Goal: Task Accomplishment & Management: Manage account settings

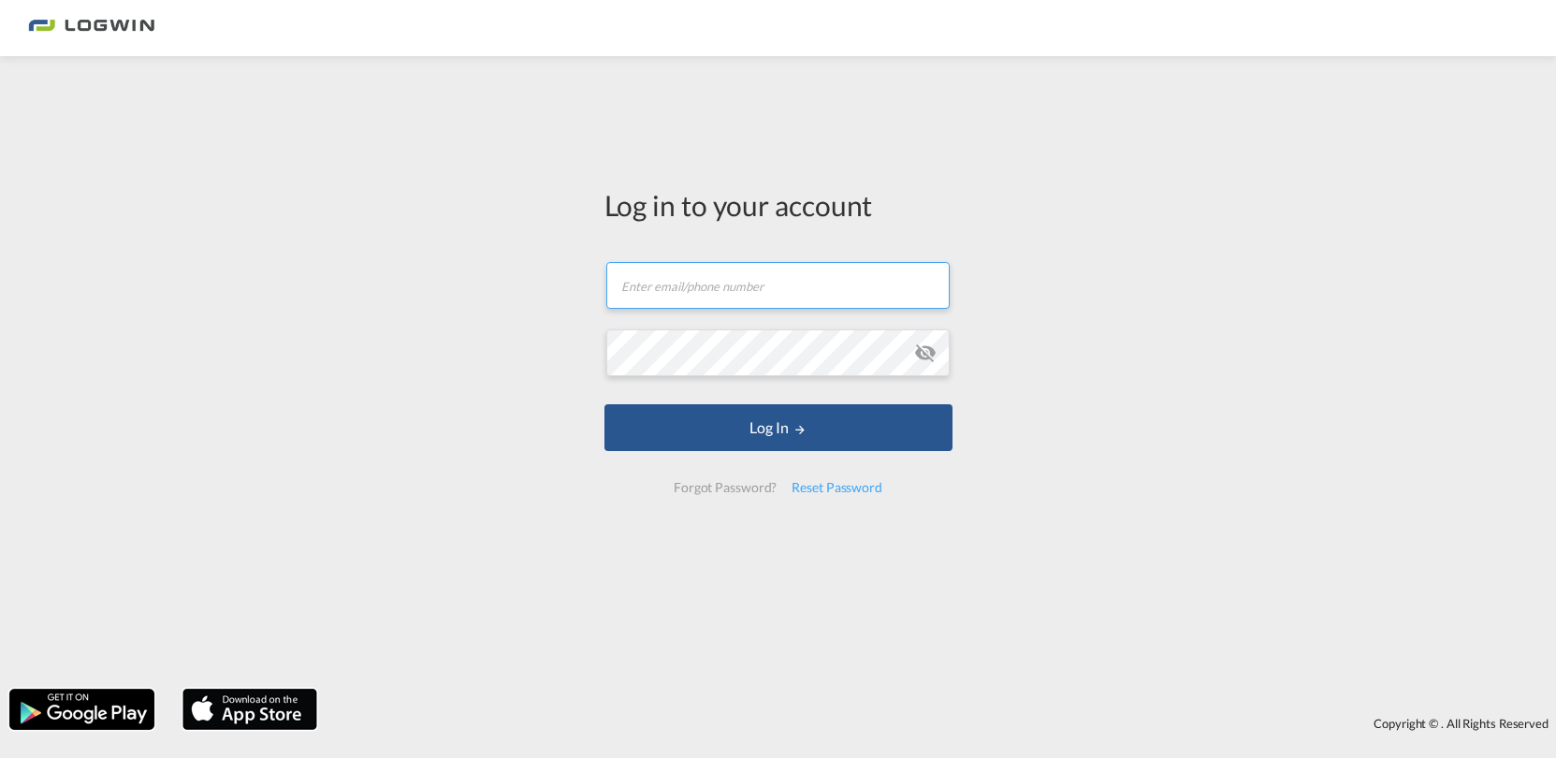
click at [712, 282] on input "text" at bounding box center [777, 285] width 343 height 47
type input "[PERSON_NAME][EMAIL_ADDRESS][DOMAIN_NAME]"
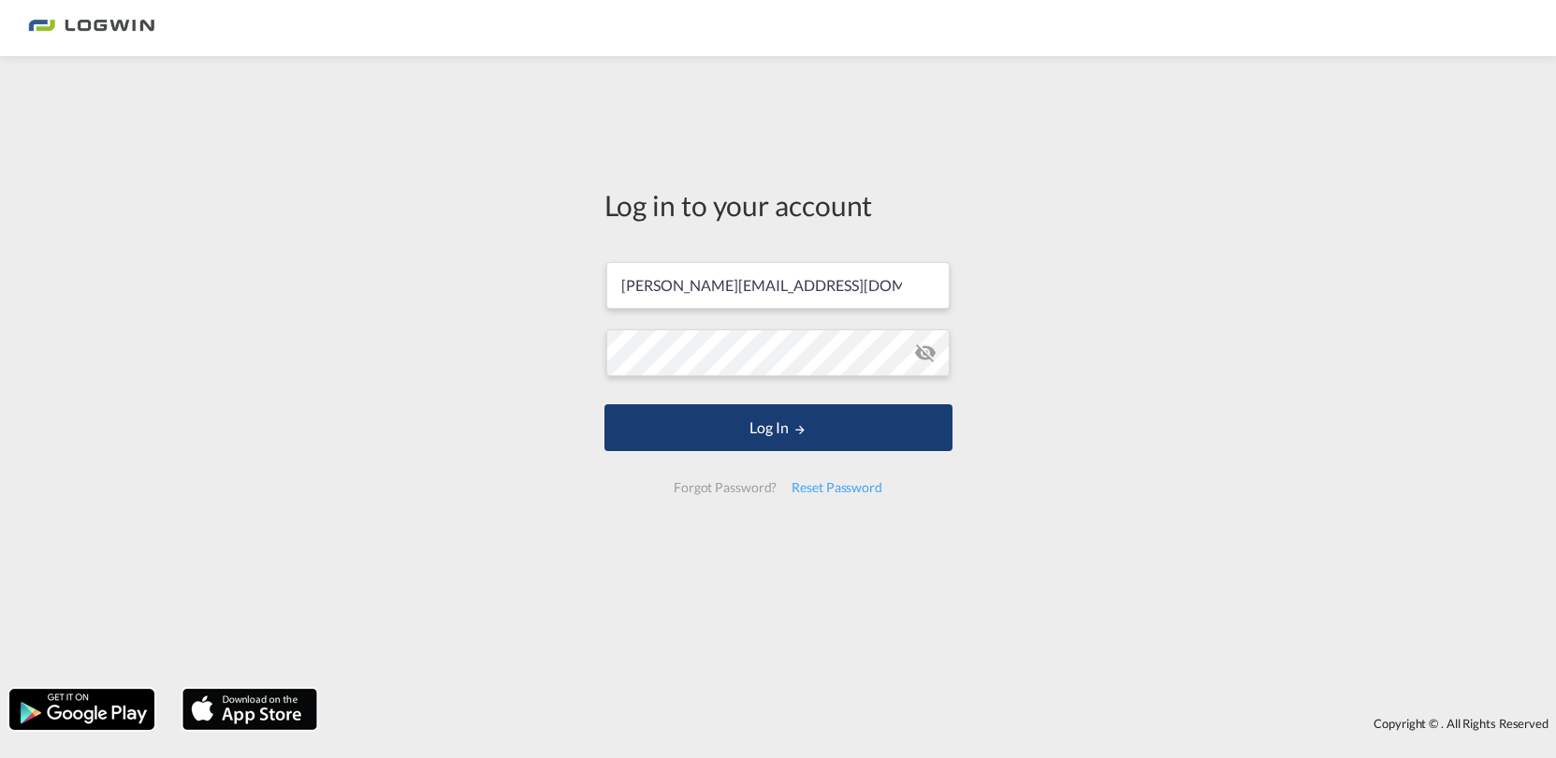
click at [820, 432] on button "Log In" at bounding box center [778, 427] width 348 height 47
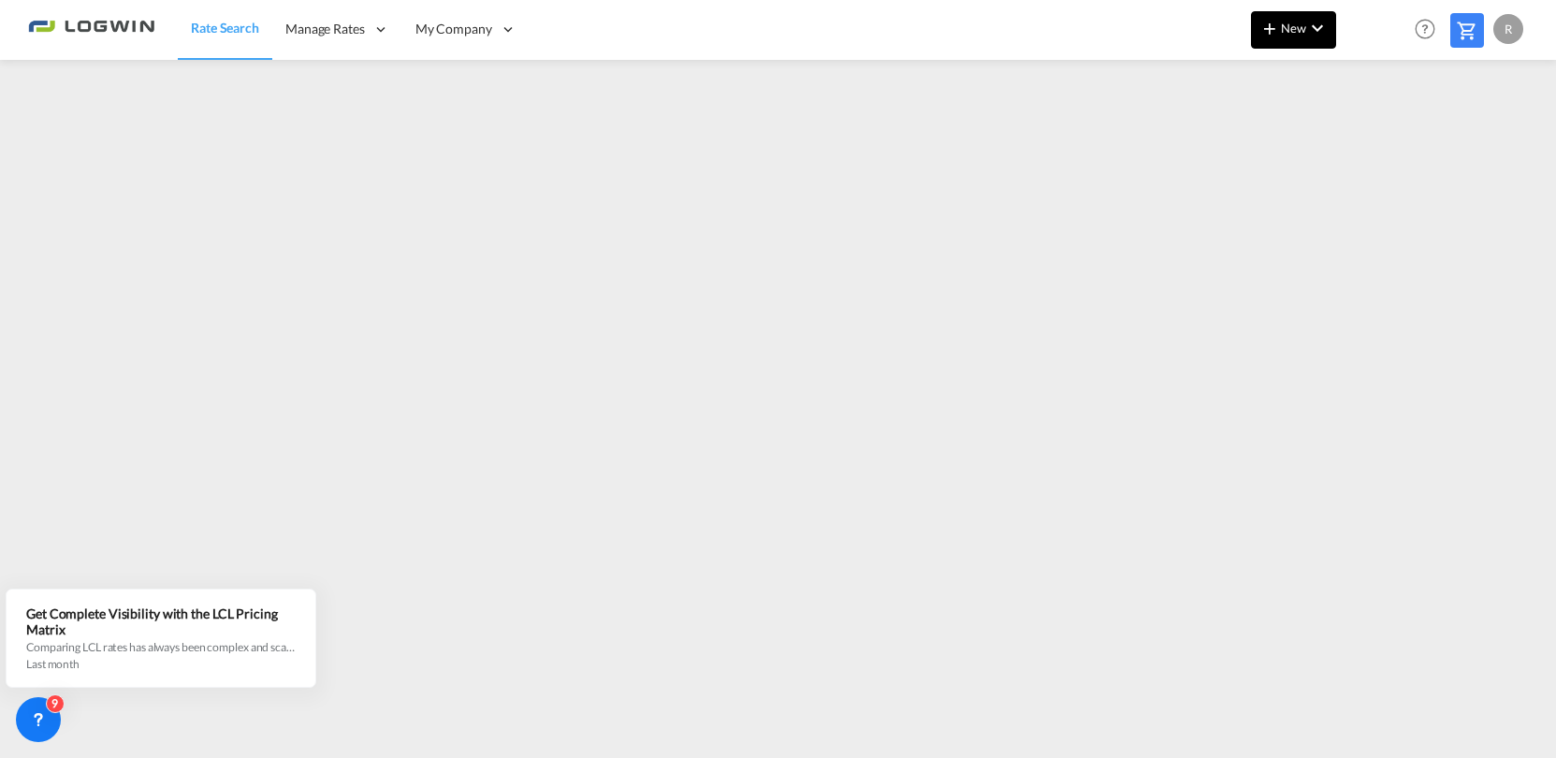
click at [1316, 31] on md-icon "icon-chevron-down" at bounding box center [1317, 28] width 22 height 22
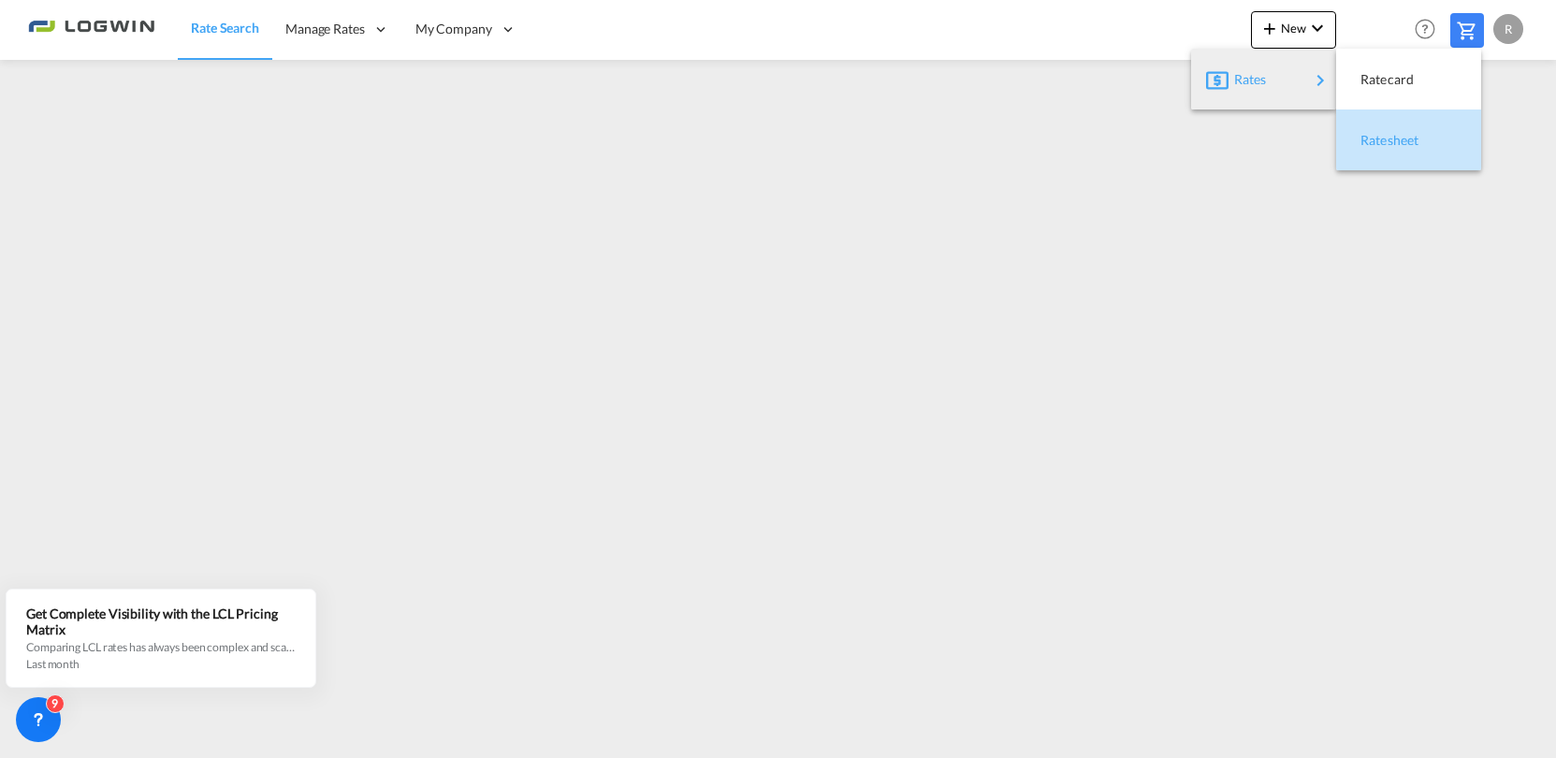
click at [1381, 138] on span "Ratesheet" at bounding box center [1370, 140] width 21 height 37
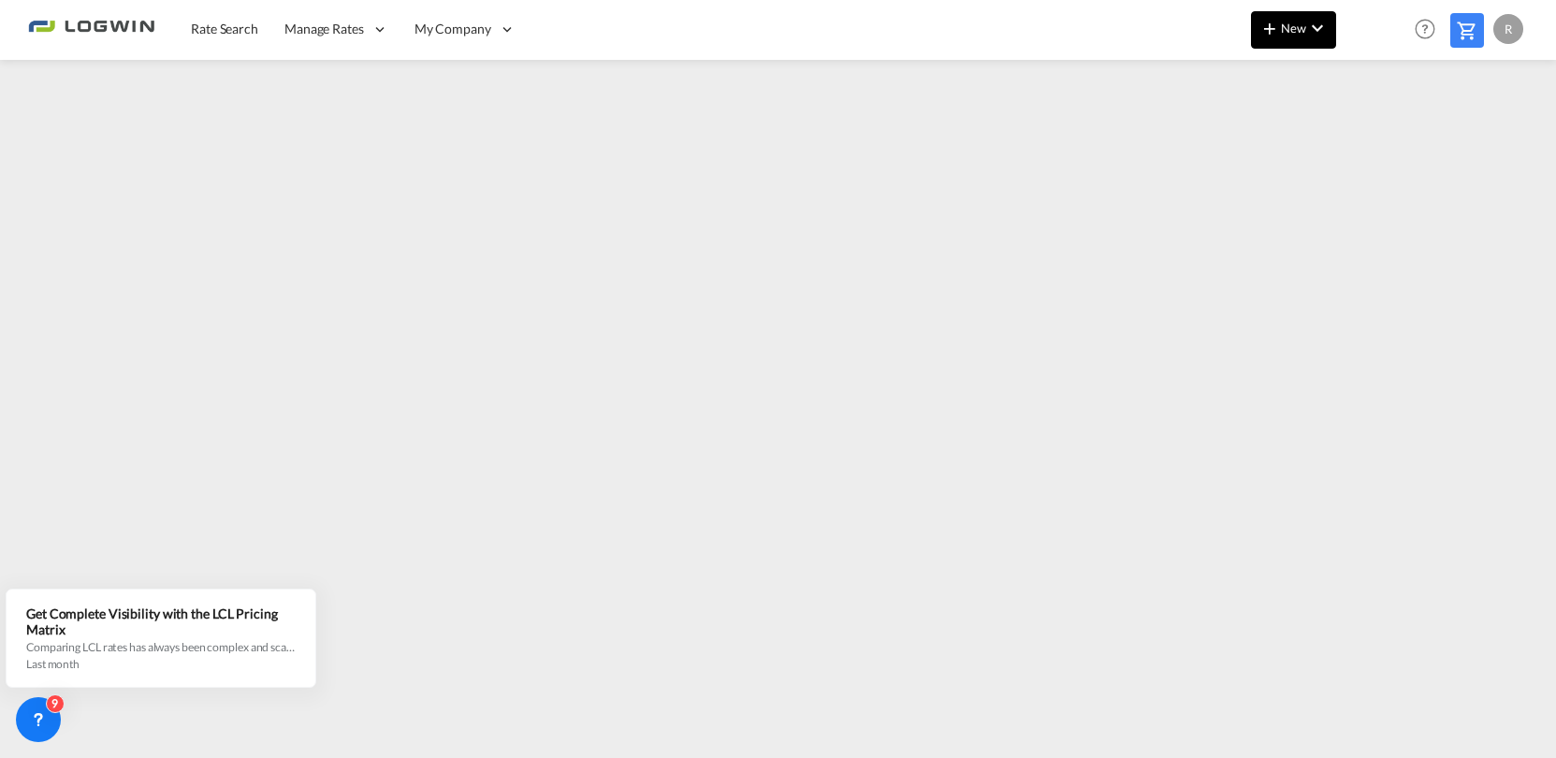
click at [1308, 25] on md-icon "icon-chevron-down" at bounding box center [1317, 28] width 22 height 22
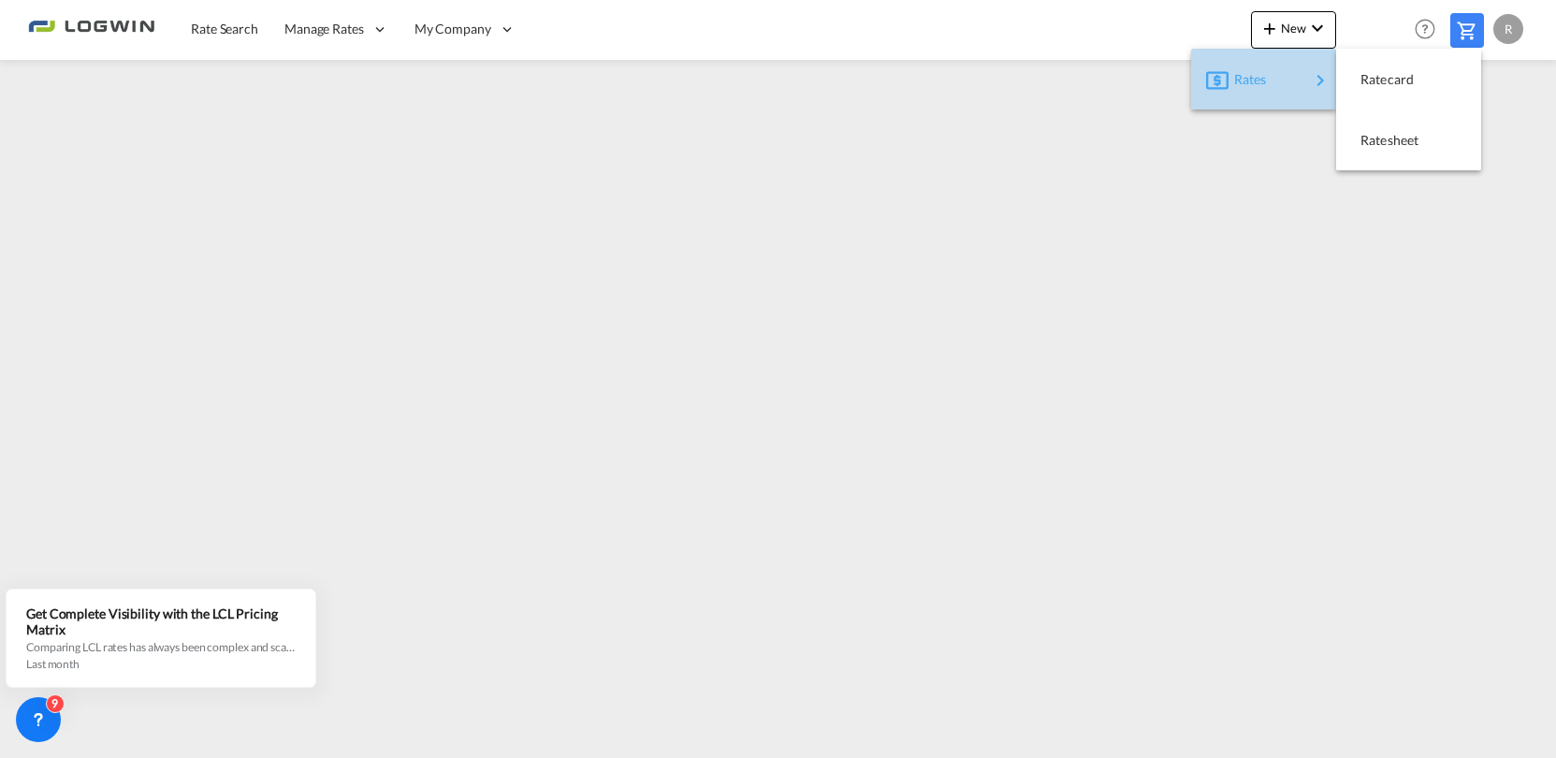
click at [1256, 74] on span "Rates" at bounding box center [1245, 79] width 22 height 37
click at [1381, 141] on span "Ratesheet" at bounding box center [1370, 140] width 21 height 37
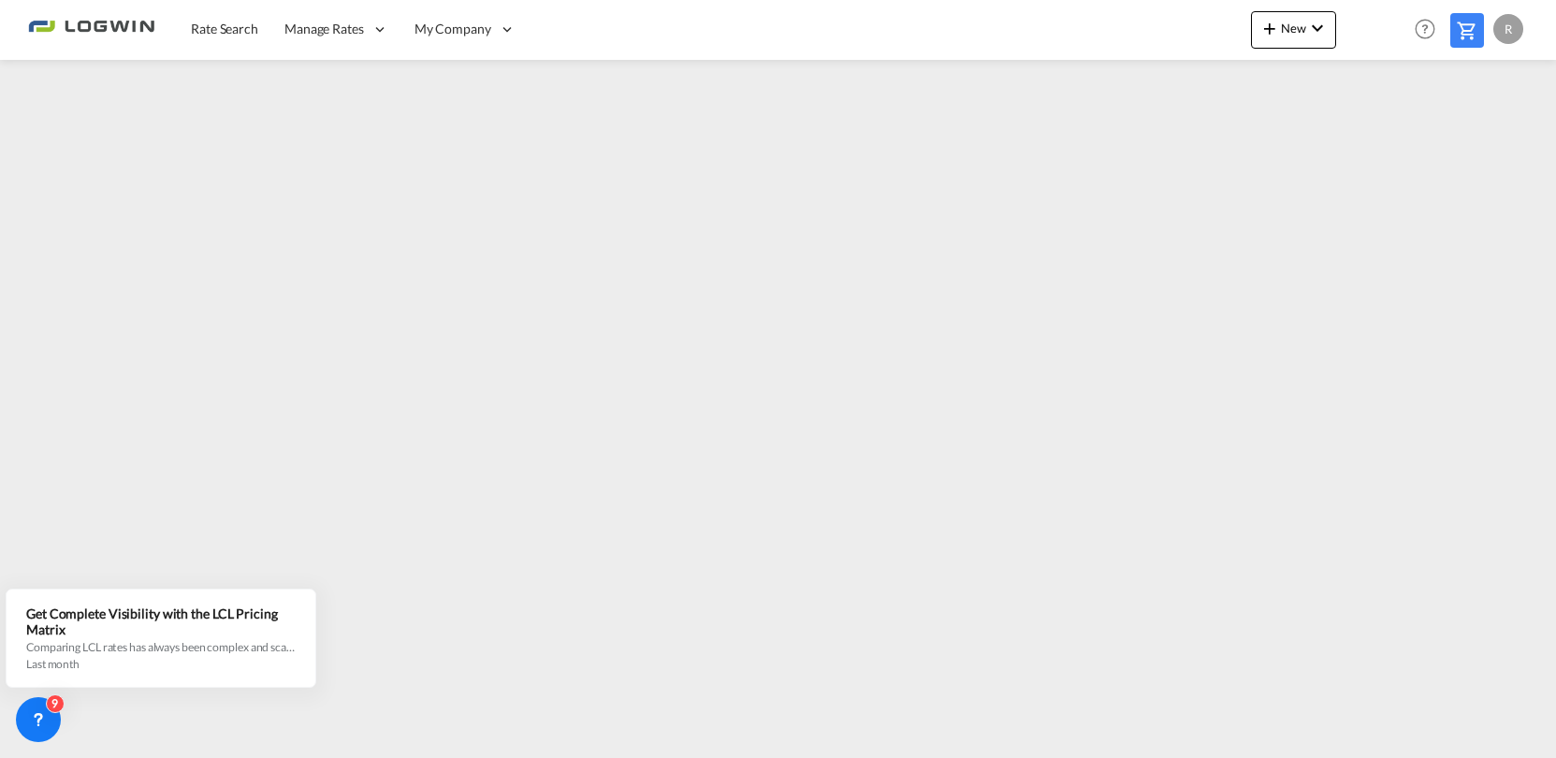
click at [114, 29] on img at bounding box center [91, 29] width 126 height 42
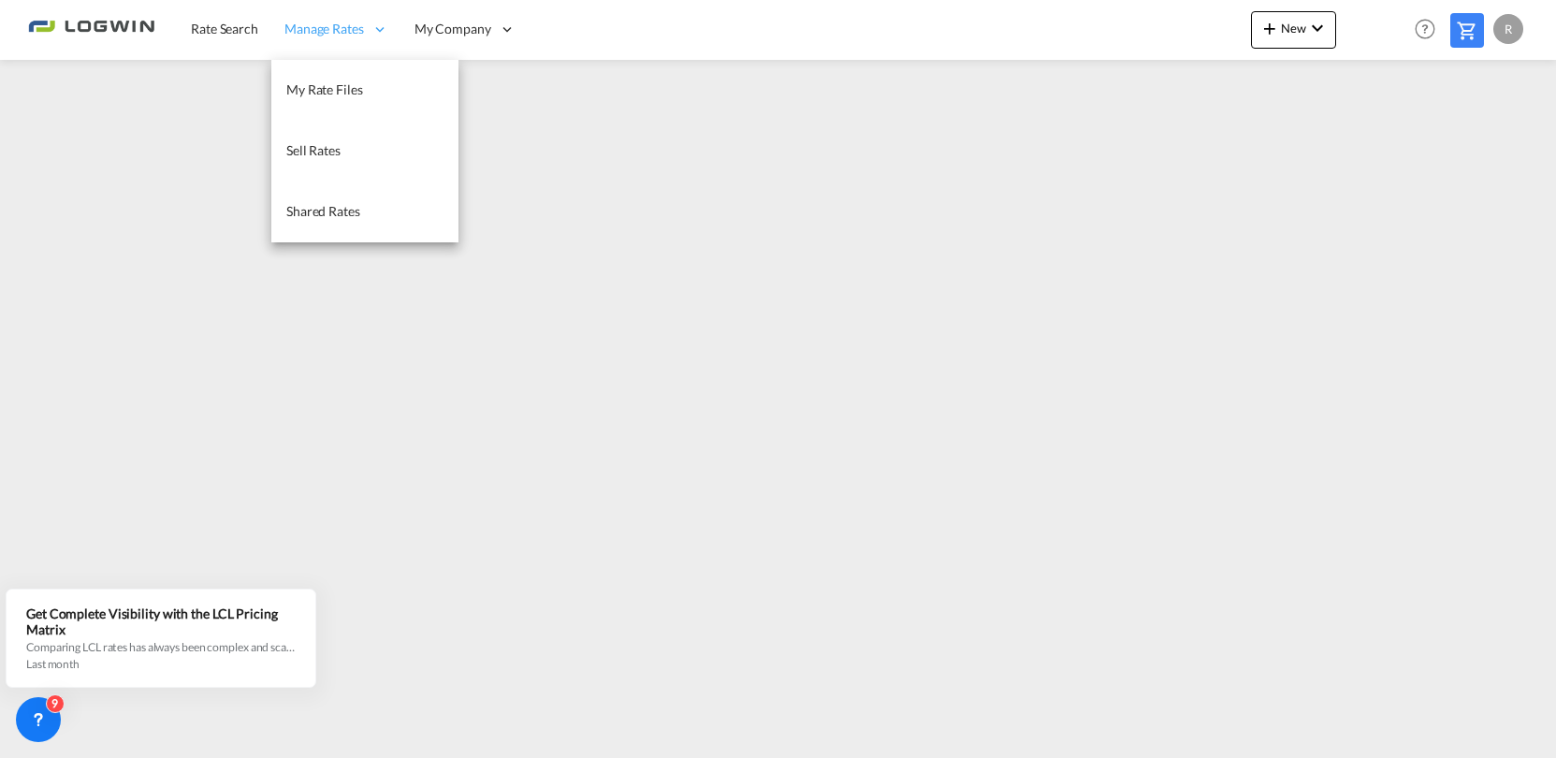
click at [315, 28] on span "Manage Rates" at bounding box center [324, 29] width 80 height 19
click at [322, 80] on span "My Rate Files" at bounding box center [324, 89] width 77 height 19
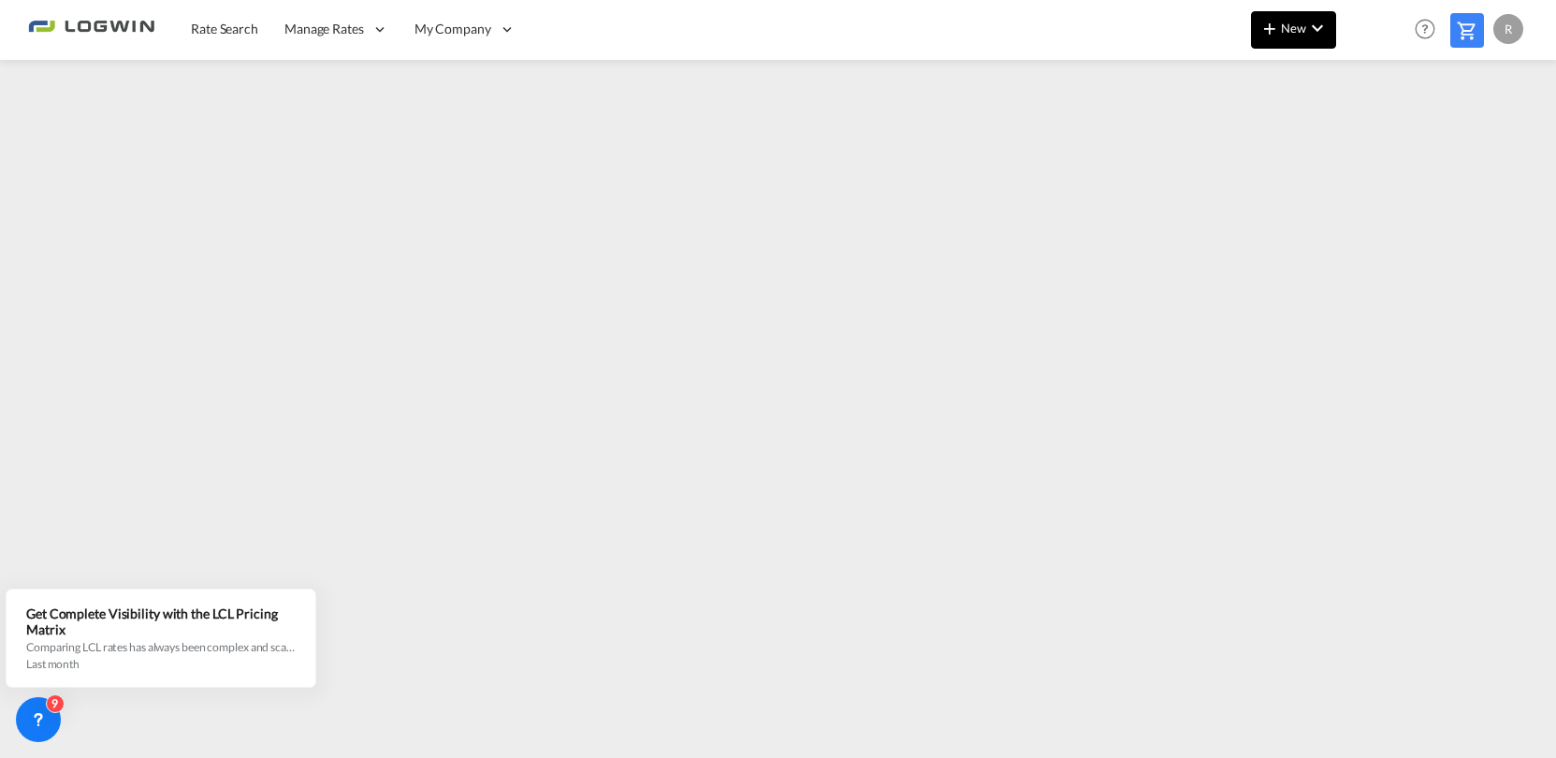
click at [1310, 29] on md-icon "icon-chevron-down" at bounding box center [1317, 28] width 22 height 22
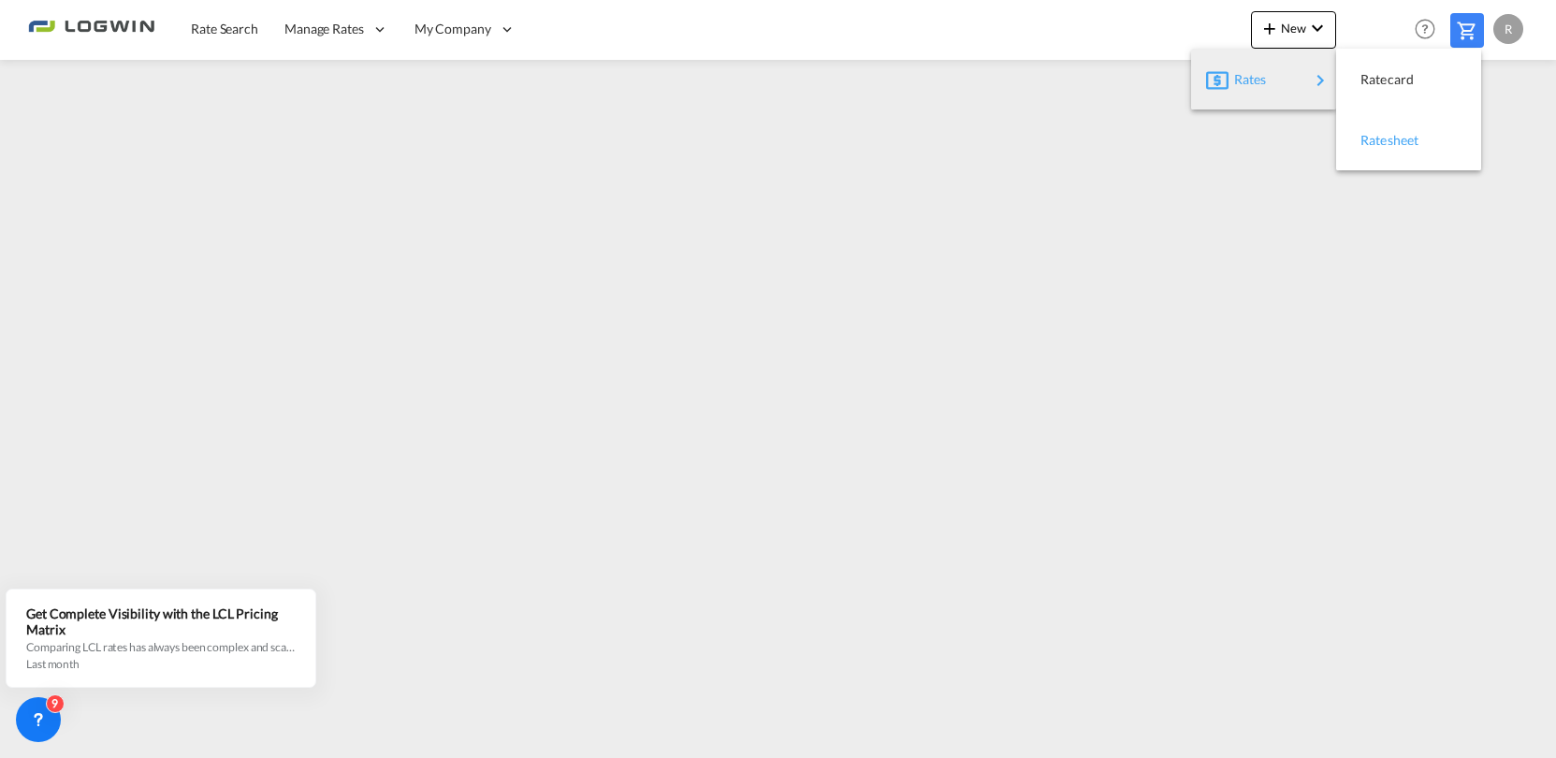
click at [1381, 135] on span "Ratesheet" at bounding box center [1370, 140] width 21 height 37
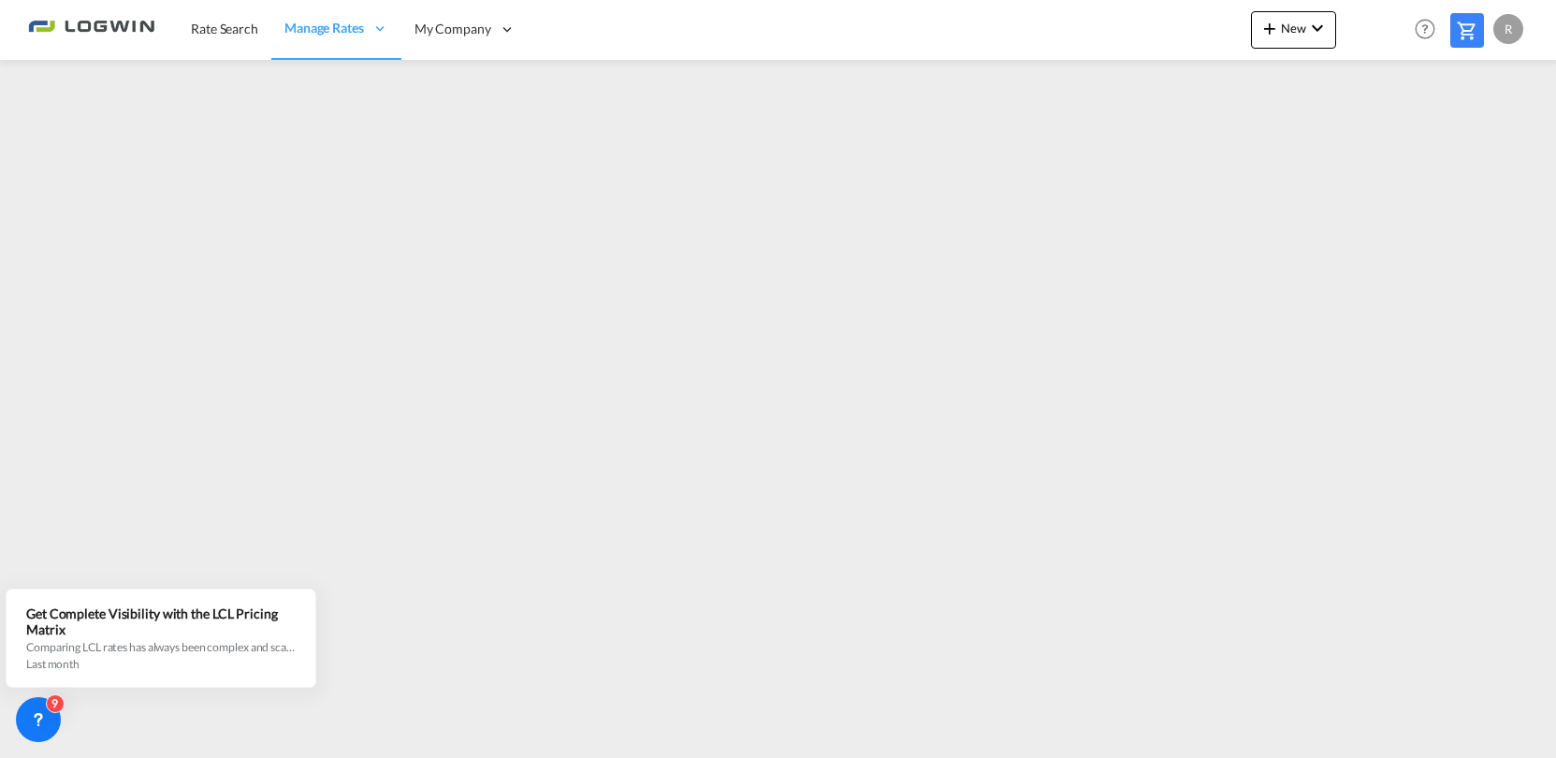
click at [1510, 34] on div "R" at bounding box center [1508, 29] width 30 height 30
click at [1469, 146] on button "Logout" at bounding box center [1487, 142] width 122 height 37
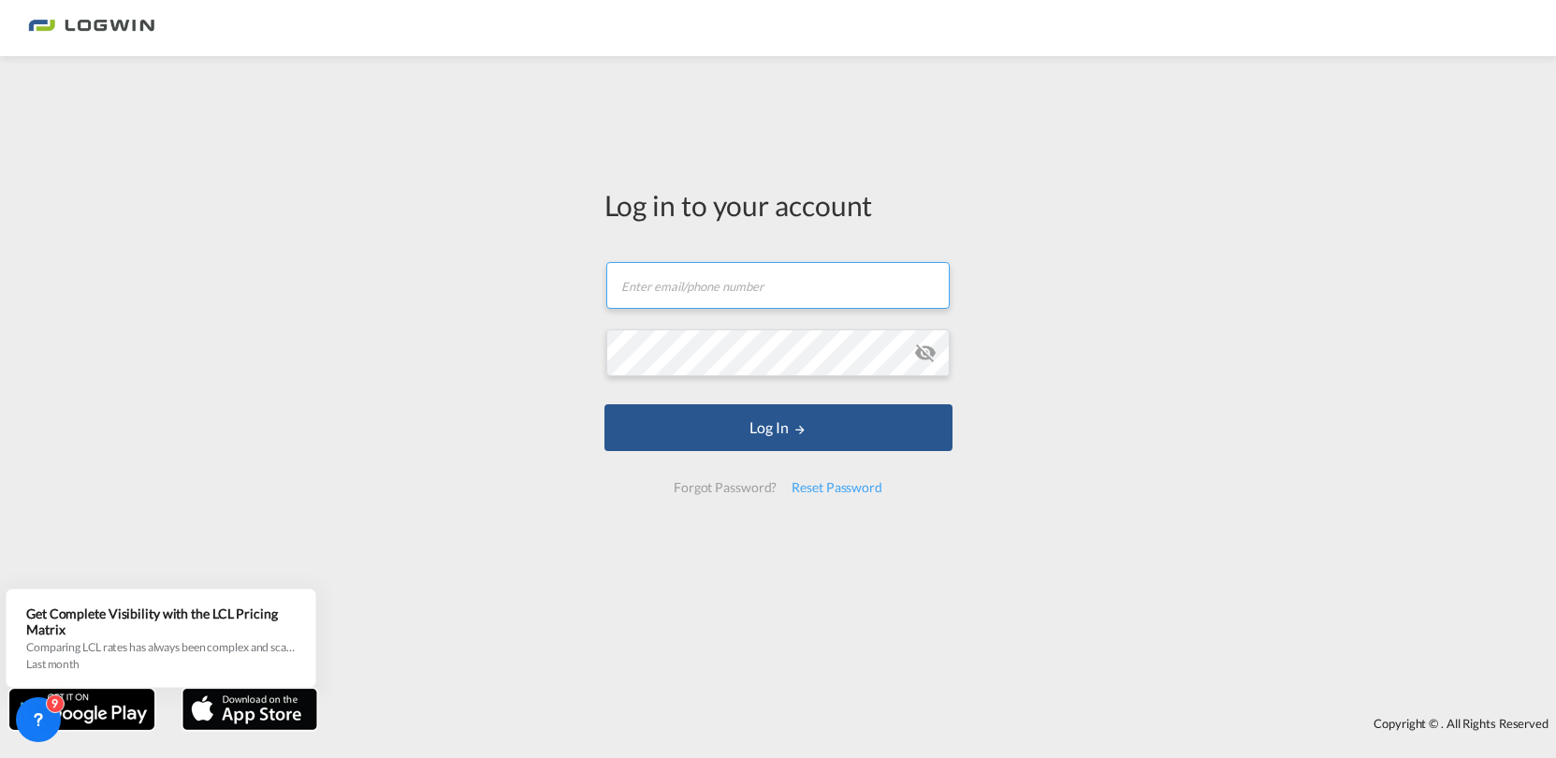
click at [693, 293] on input "text" at bounding box center [777, 285] width 343 height 47
type input "[PERSON_NAME][EMAIL_ADDRESS][DOMAIN_NAME]"
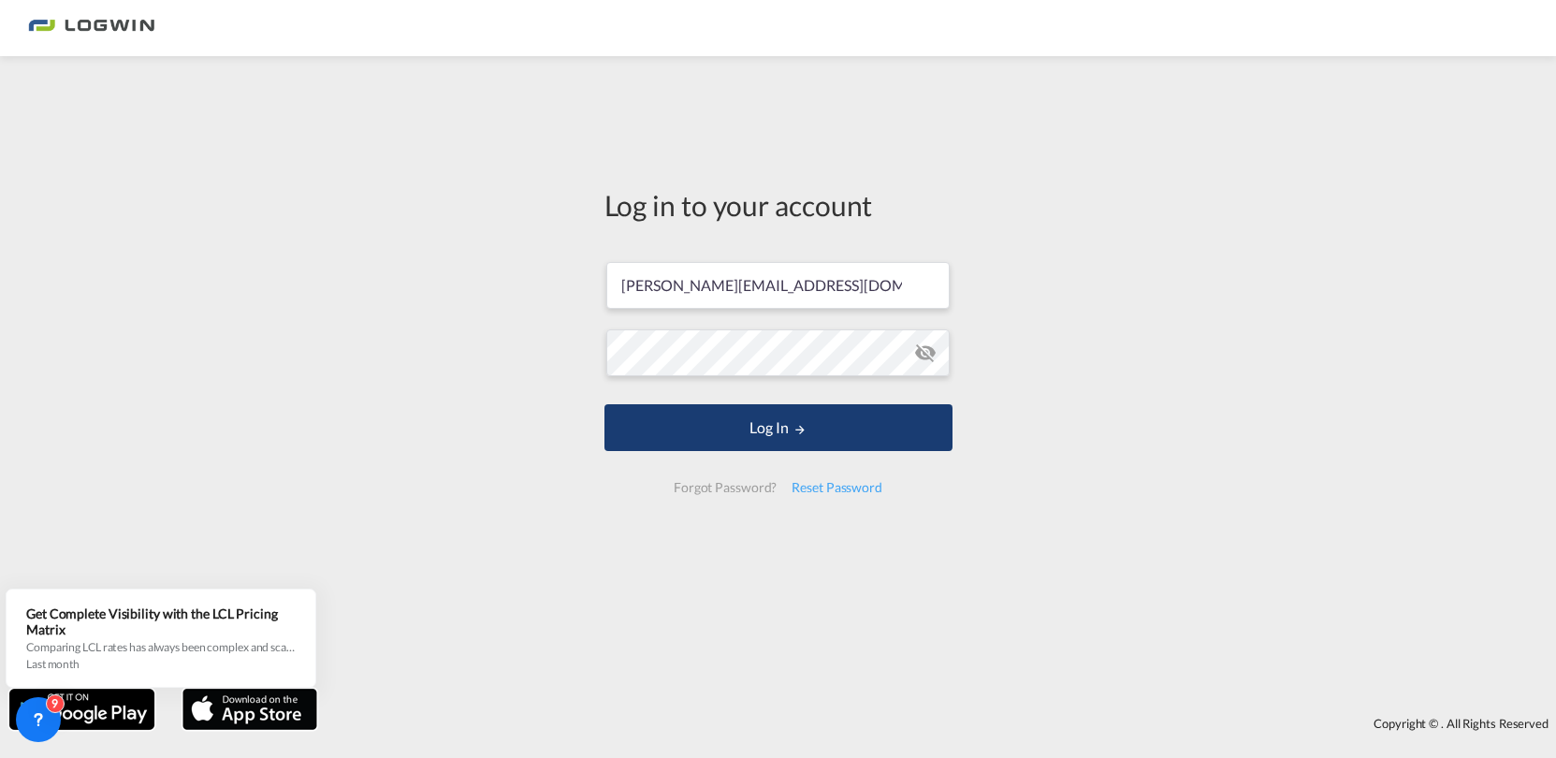
click at [730, 431] on button "Log In" at bounding box center [778, 427] width 348 height 47
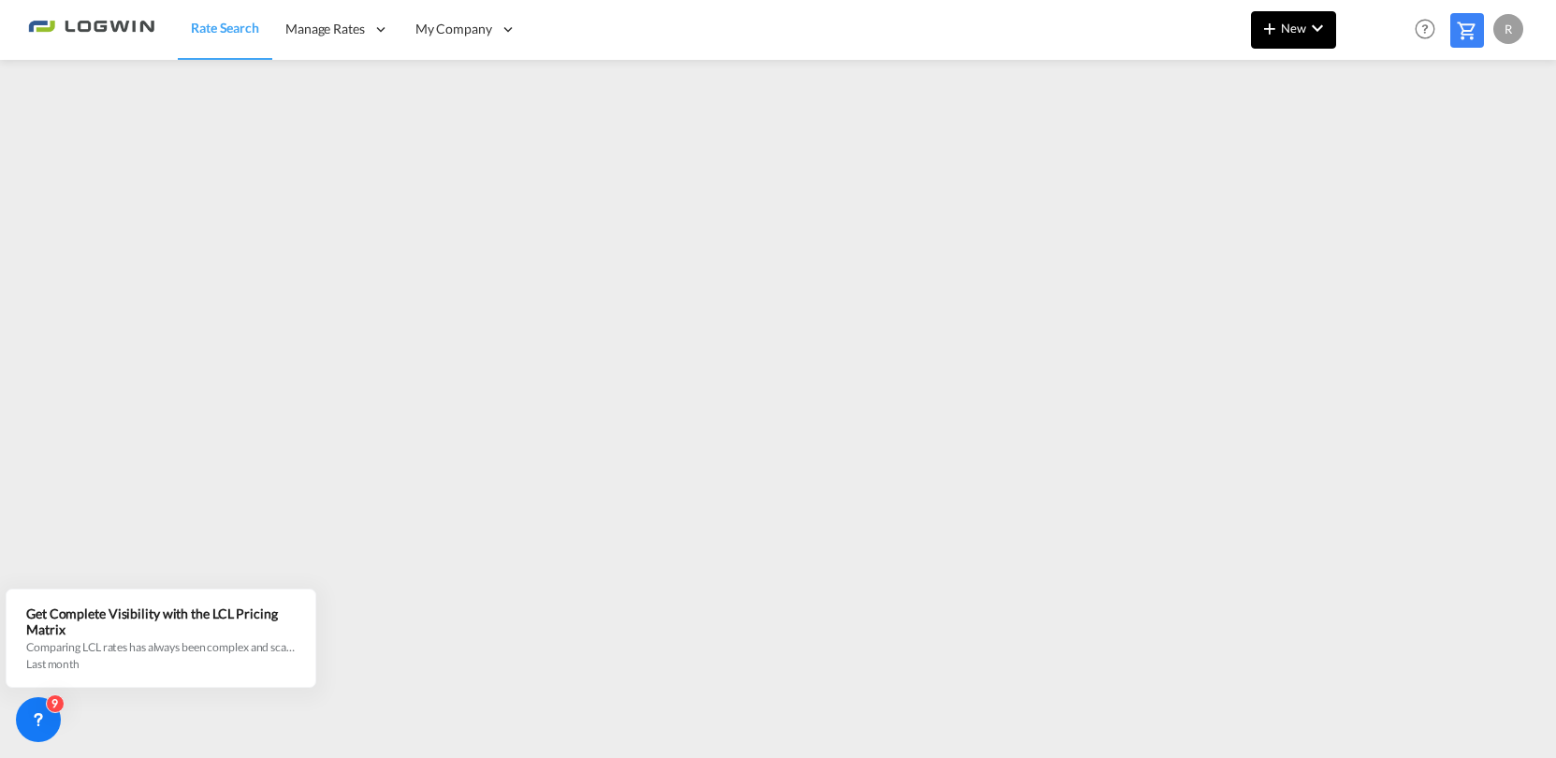
click at [1311, 31] on md-icon "icon-chevron-down" at bounding box center [1317, 28] width 22 height 22
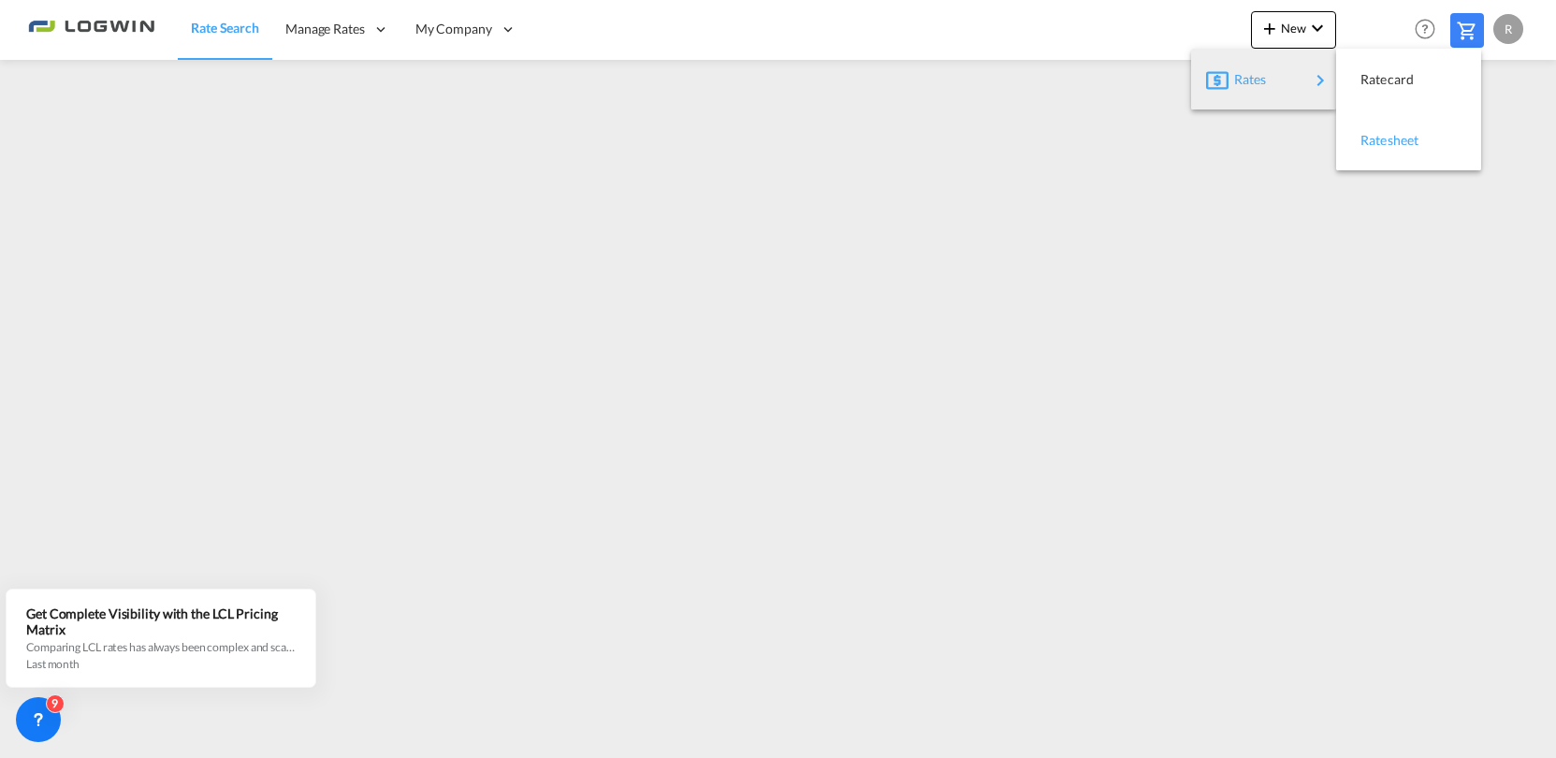
click at [1381, 139] on span "Ratesheet" at bounding box center [1370, 140] width 21 height 37
click at [1517, 26] on div "R" at bounding box center [1508, 29] width 30 height 30
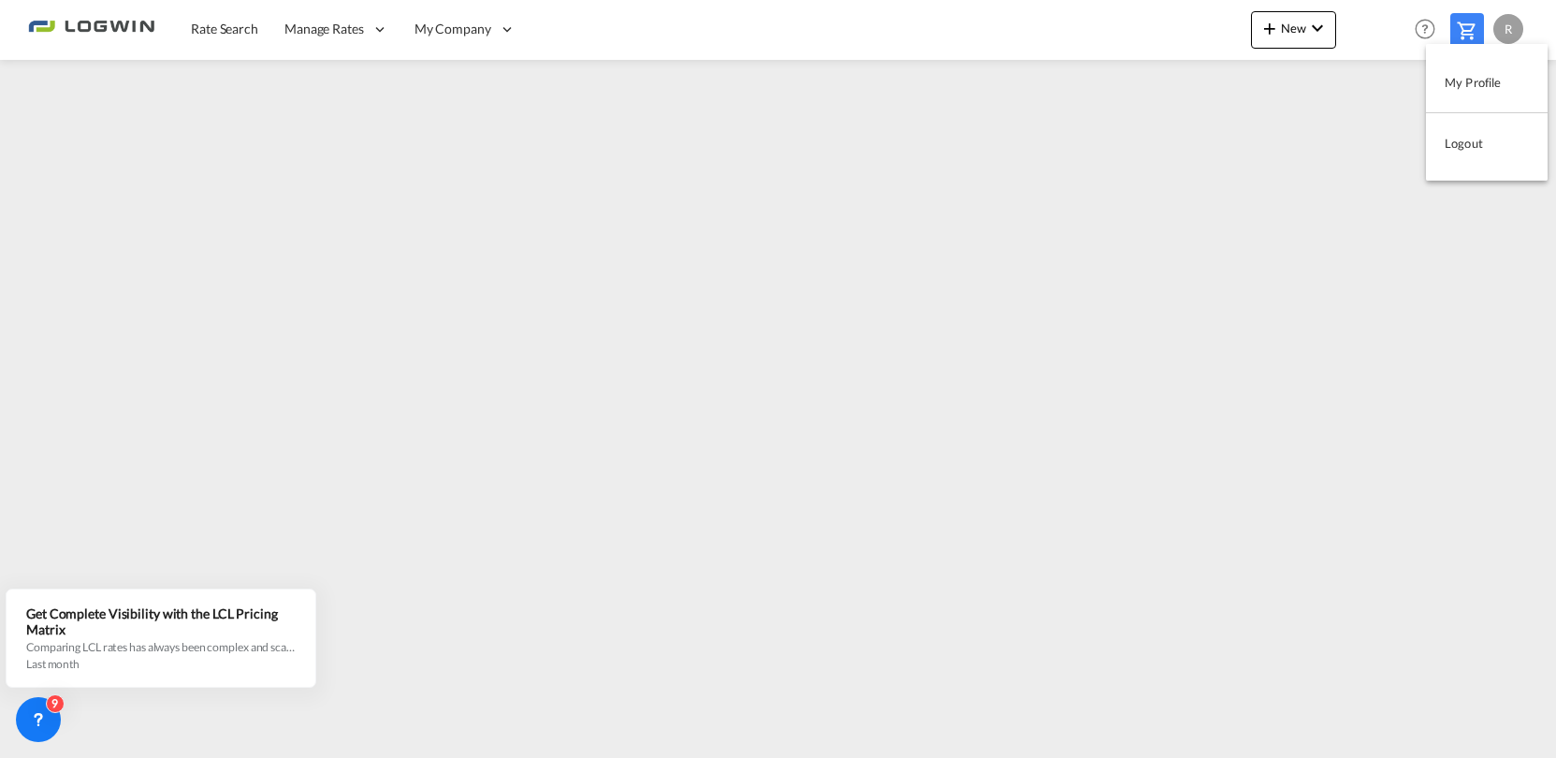
click at [1471, 141] on button "Logout" at bounding box center [1487, 142] width 122 height 37
